Goal: Find specific page/section: Find specific page/section

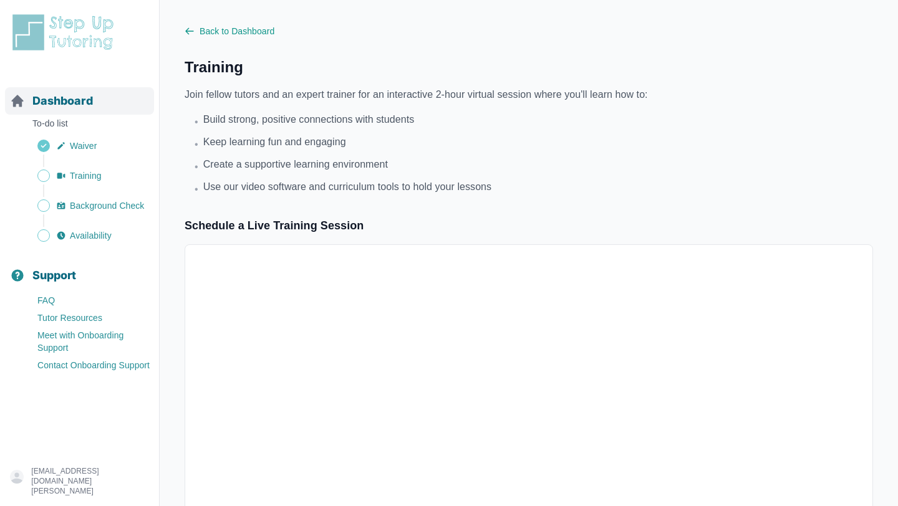
click at [68, 102] on span "Dashboard" at bounding box center [61, 100] width 59 height 17
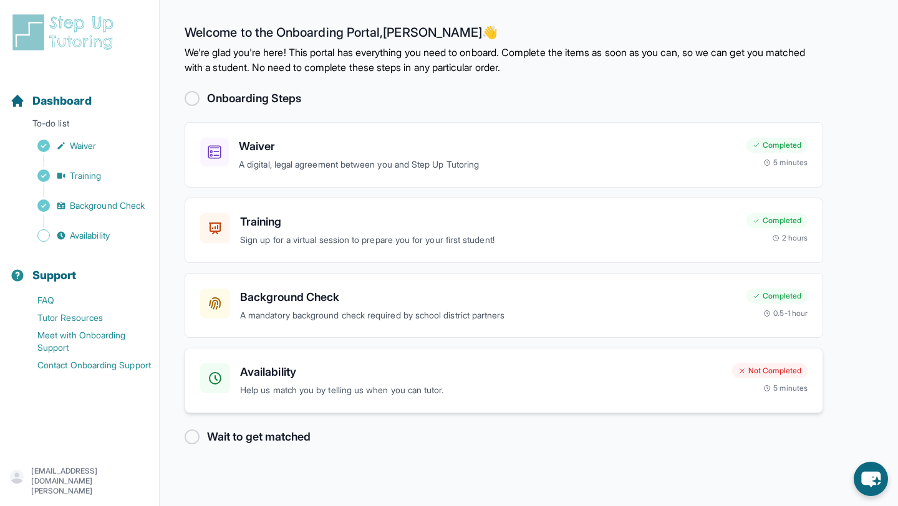
click at [327, 367] on h3 "Availability" at bounding box center [481, 372] width 482 height 17
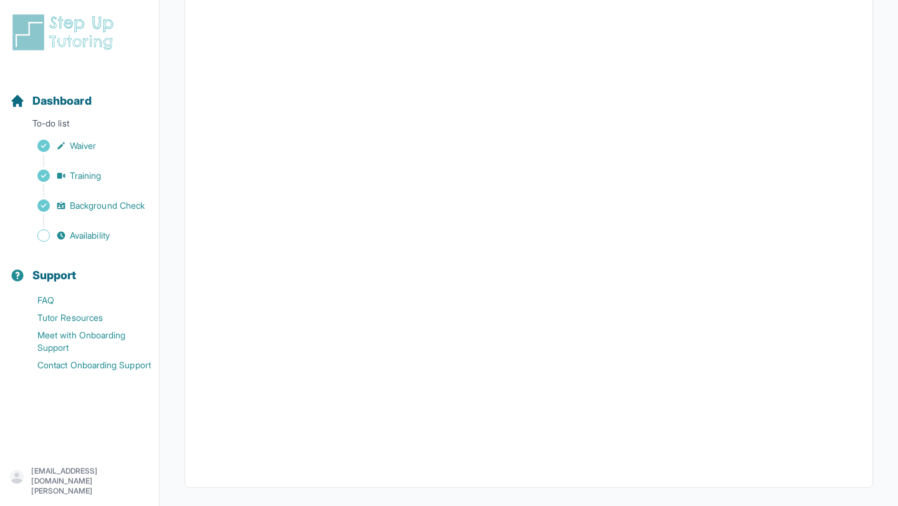
scroll to position [218, 0]
